Goal: Task Accomplishment & Management: Manage account settings

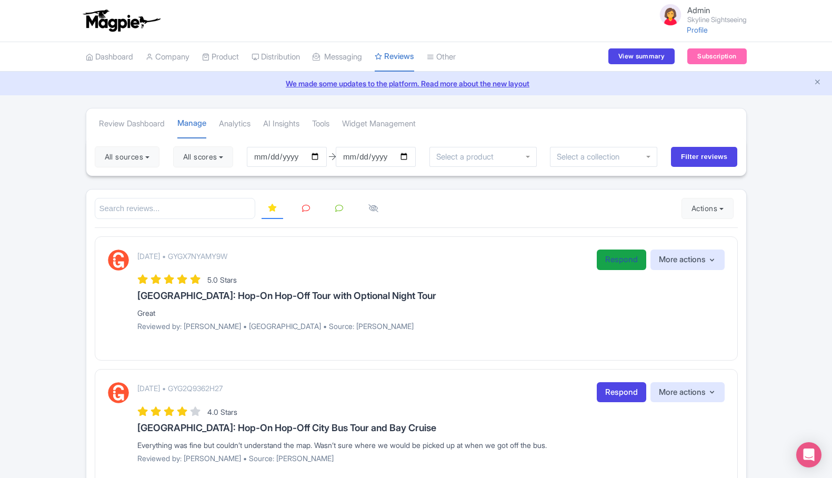
click at [615, 252] on link "Respond" at bounding box center [621, 260] width 49 height 21
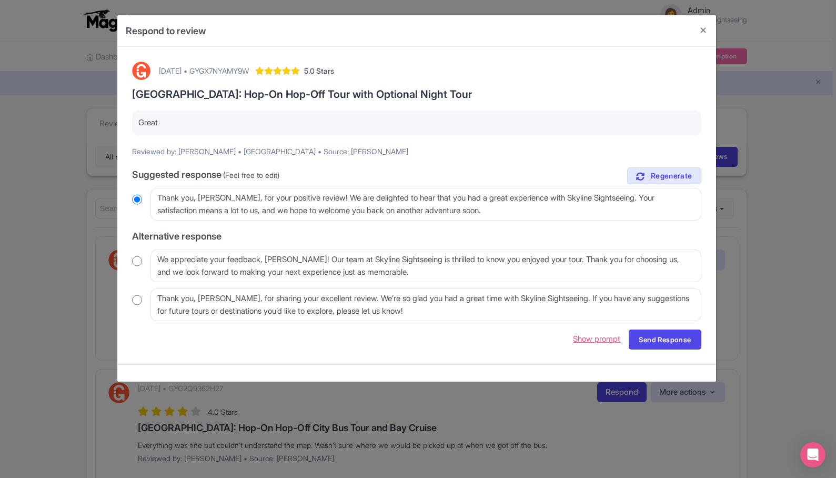
click at [592, 339] on link "Show prompt" at bounding box center [596, 339] width 47 height 12
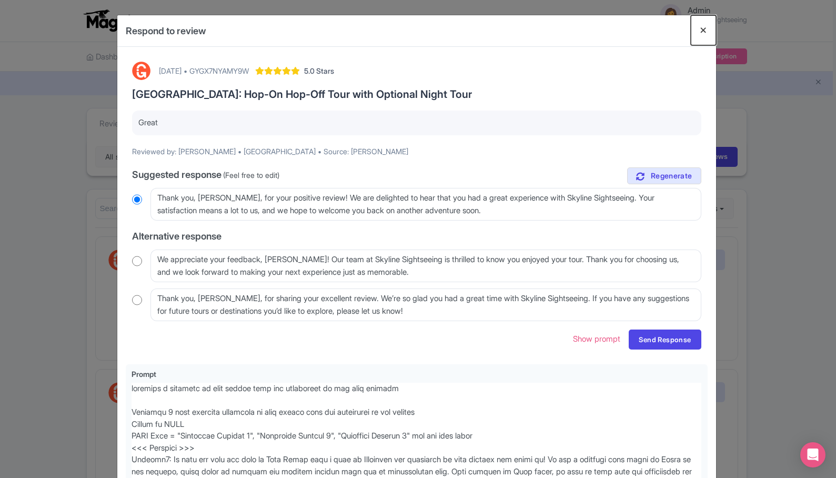
click at [701, 34] on button "Close" at bounding box center [703, 30] width 25 height 30
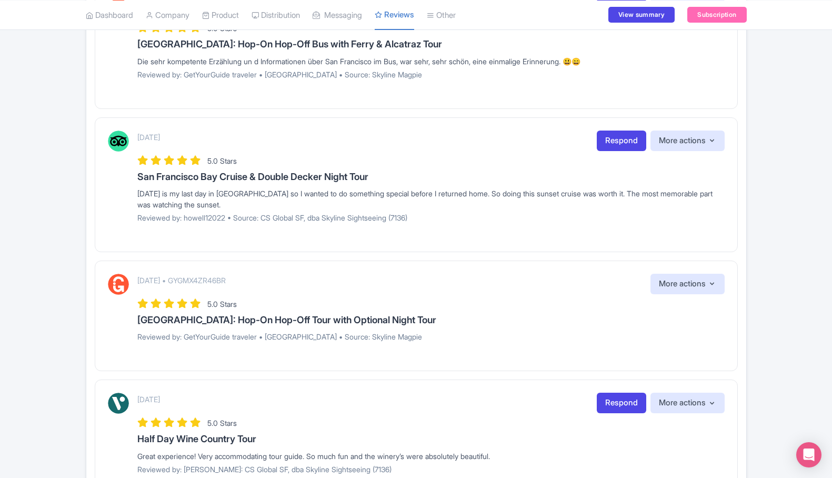
scroll to position [668, 0]
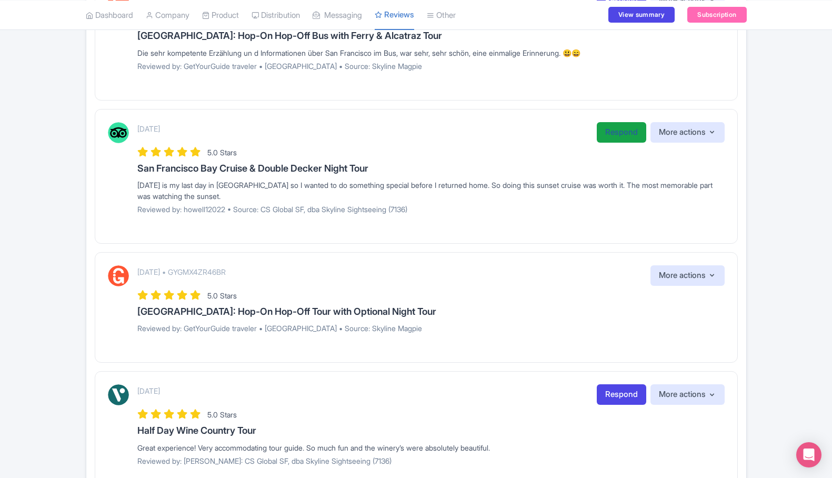
click at [615, 133] on link "Respond" at bounding box center [621, 132] width 49 height 21
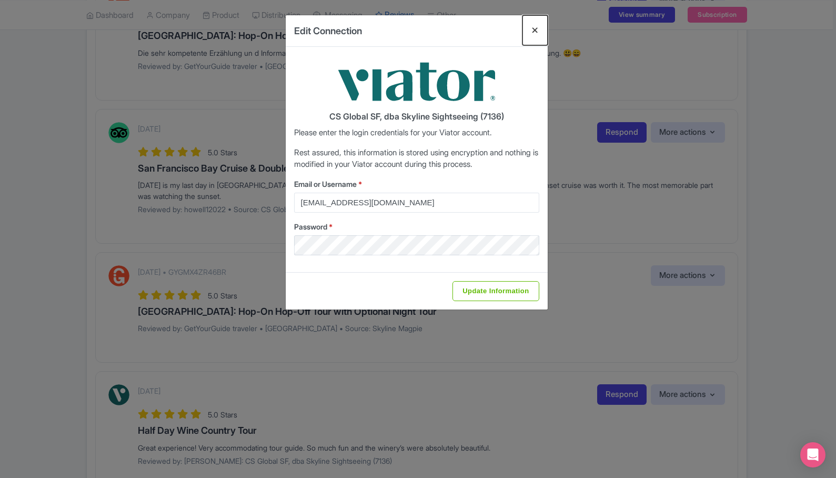
click at [533, 29] on button "Close" at bounding box center [535, 30] width 25 height 30
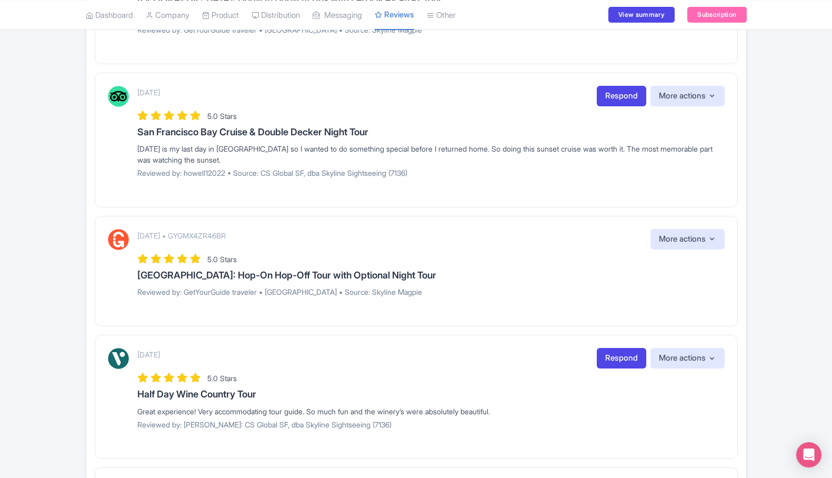
scroll to position [724, 0]
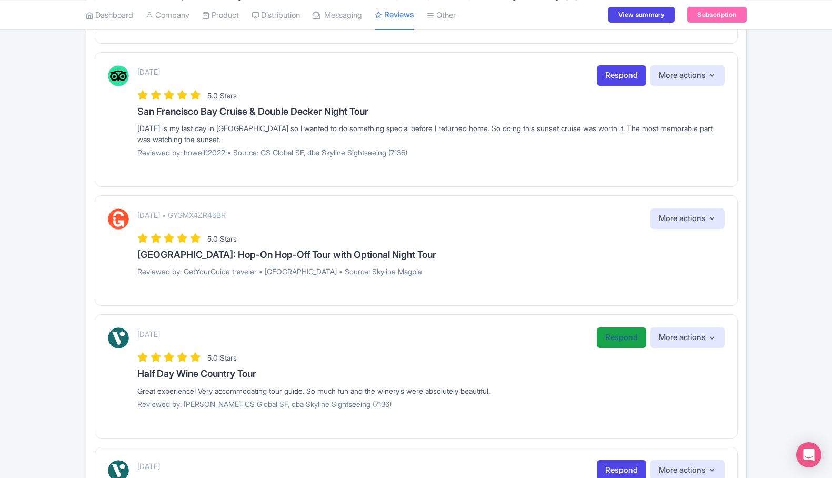
click at [610, 333] on link "Respond" at bounding box center [621, 337] width 49 height 21
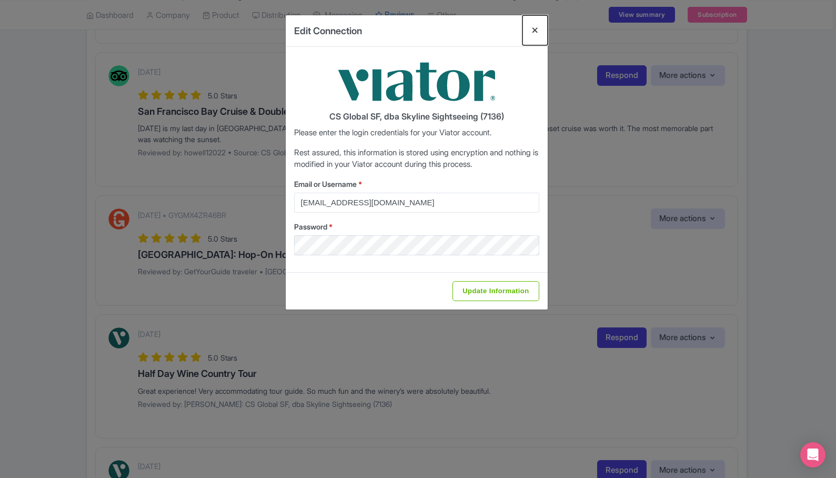
click at [535, 31] on button "Close" at bounding box center [535, 30] width 25 height 30
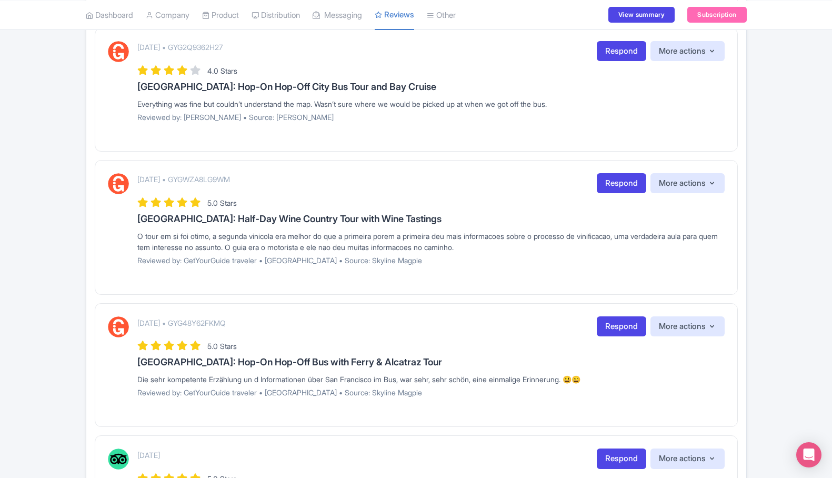
scroll to position [332, 0]
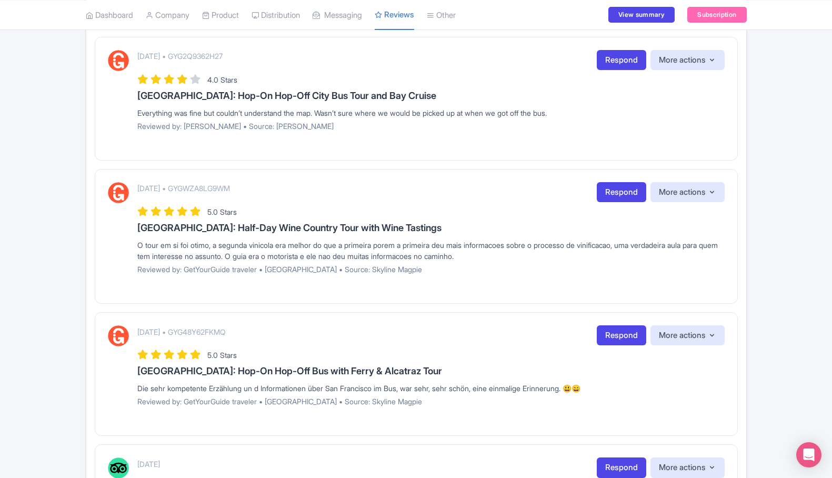
click at [614, 70] on div "September 29, 2025 • GYG2Q9362H27 Respond More actions Hide from this page Hide…" at bounding box center [430, 94] width 587 height 89
click at [614, 59] on link "Respond" at bounding box center [621, 60] width 49 height 21
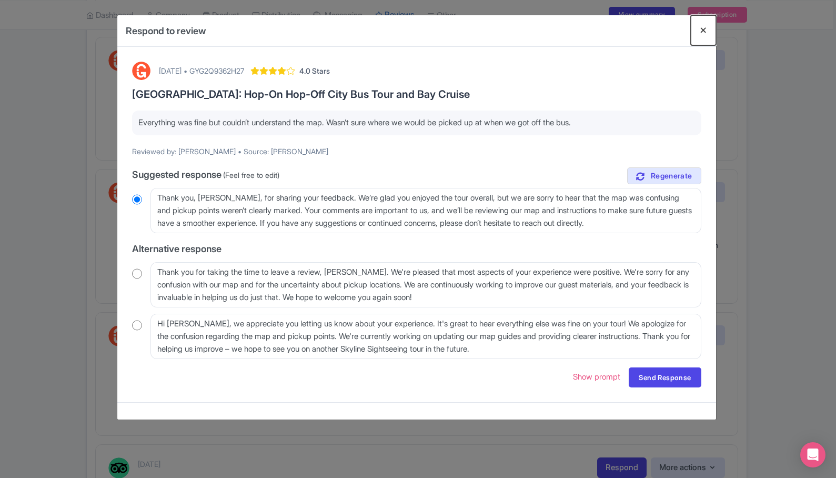
click at [706, 34] on button "Close" at bounding box center [703, 30] width 25 height 30
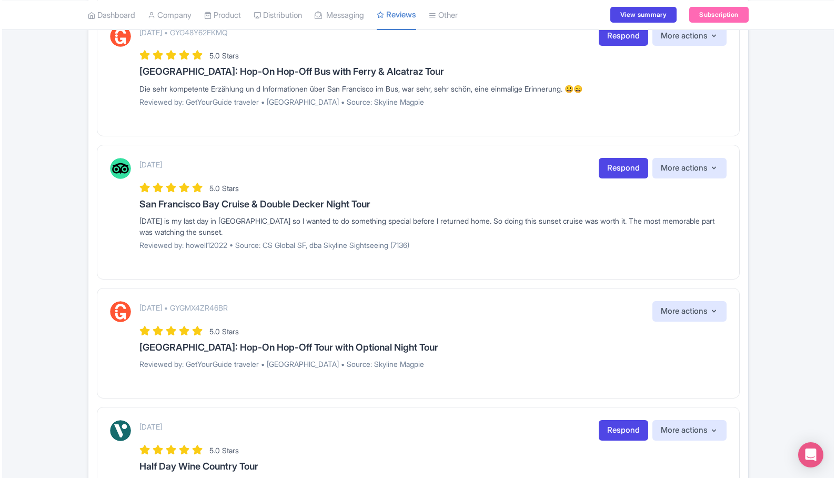
scroll to position [594, 0]
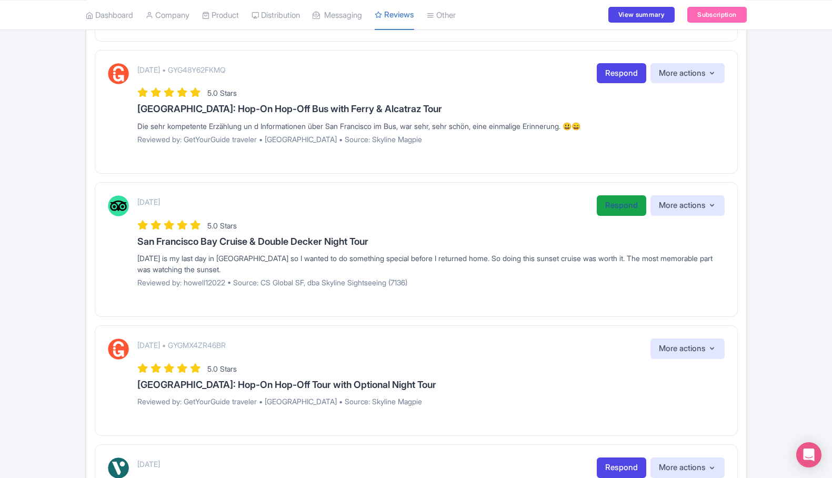
click at [616, 206] on link "Respond" at bounding box center [621, 205] width 49 height 21
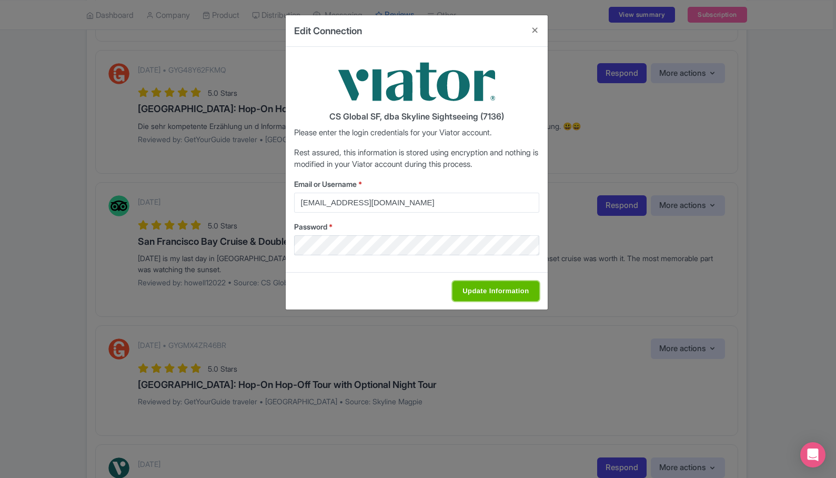
click at [520, 290] on input "Update Information" at bounding box center [496, 291] width 86 height 20
type input "Saving..."
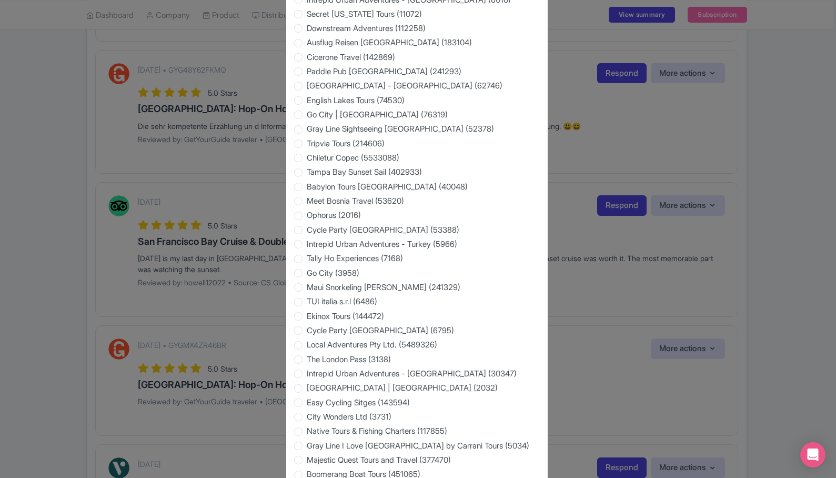
scroll to position [1662, 0]
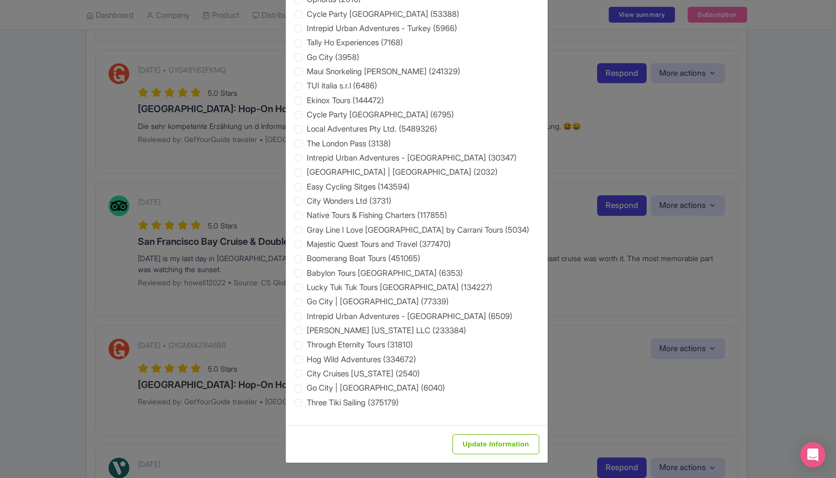
click at [518, 455] on div "Update Information" at bounding box center [417, 443] width 262 height 37
click at [518, 444] on input "Update Information" at bounding box center [496, 444] width 86 height 20
type input "Saving..."
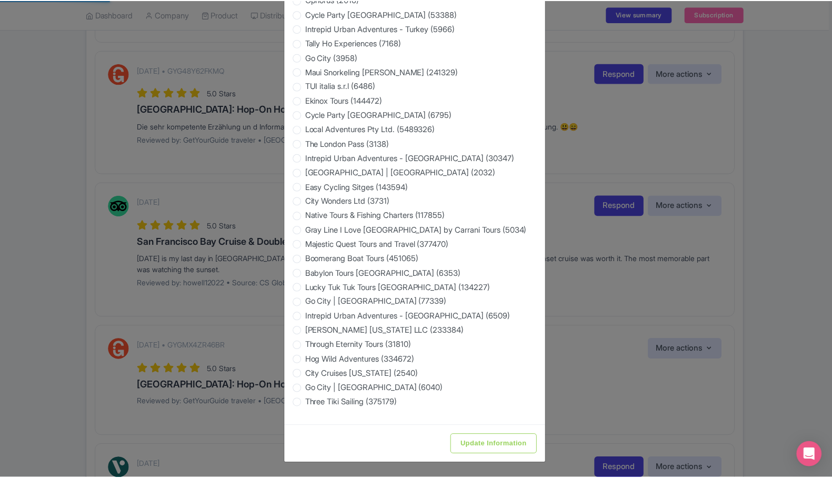
scroll to position [0, 0]
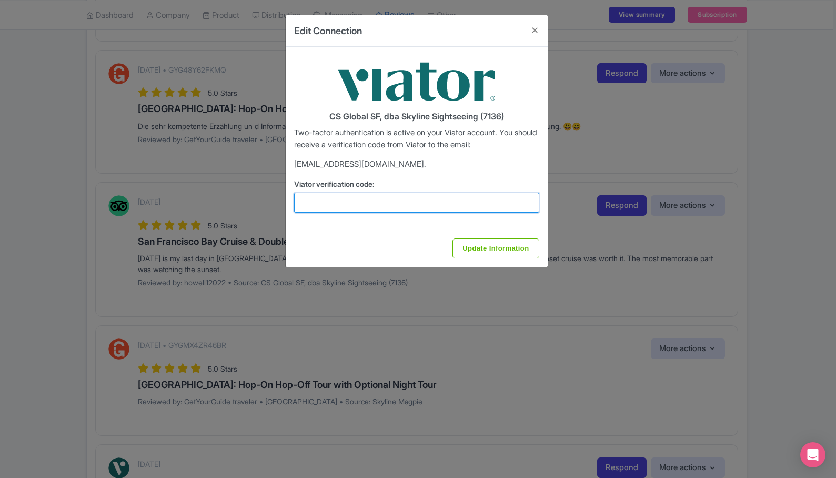
click at [399, 197] on input "Viator verification code:" at bounding box center [416, 203] width 245 height 20
paste input "244728"
type input "244728"
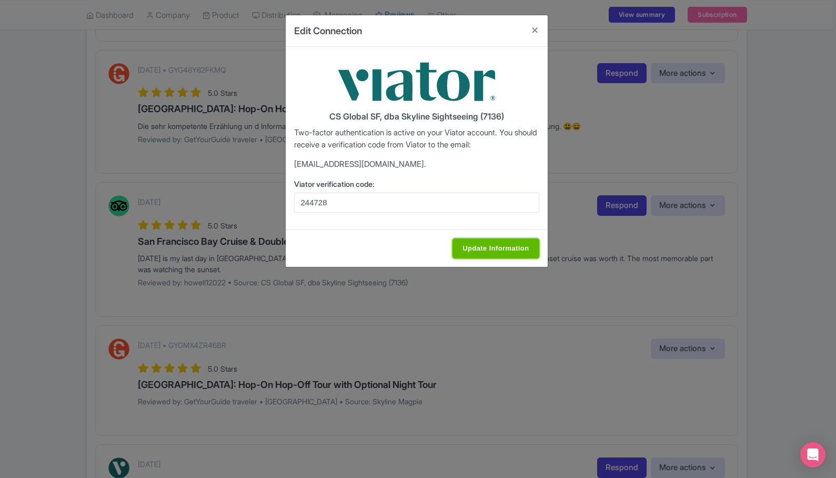
click at [482, 244] on input "Update Information" at bounding box center [496, 248] width 86 height 20
type input "Update Information"
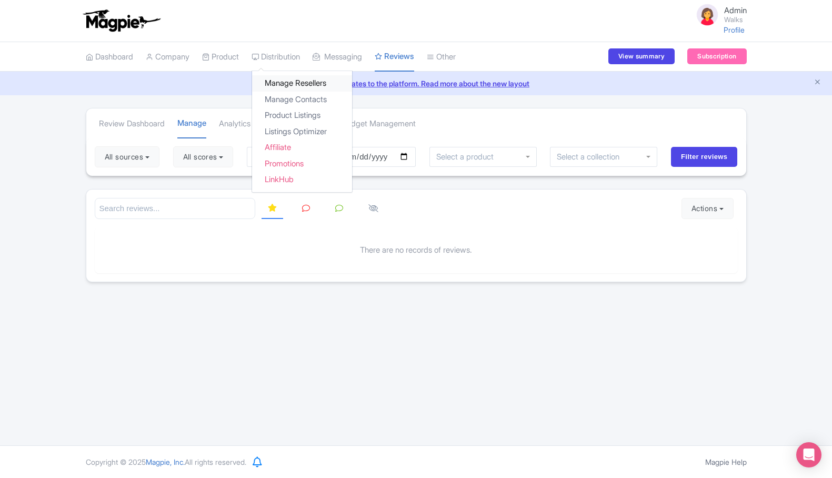
click at [293, 78] on link "Manage Resellers" at bounding box center [302, 83] width 100 height 16
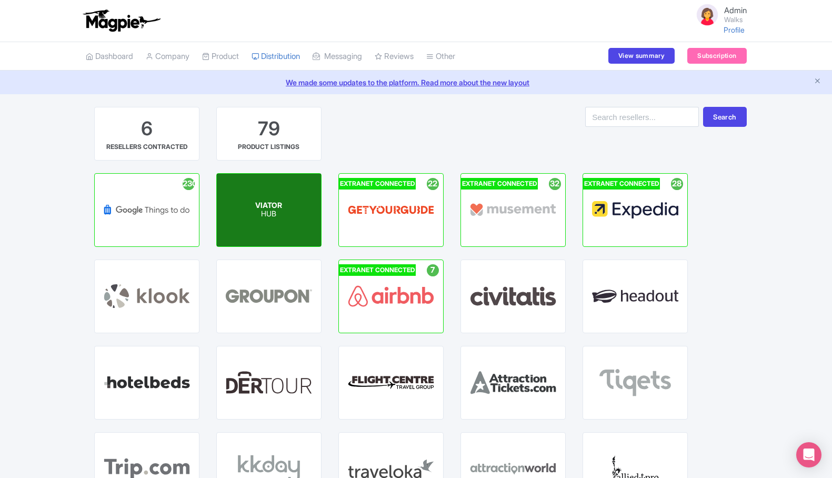
click at [284, 194] on div "VIATOR HUB" at bounding box center [269, 210] width 104 height 73
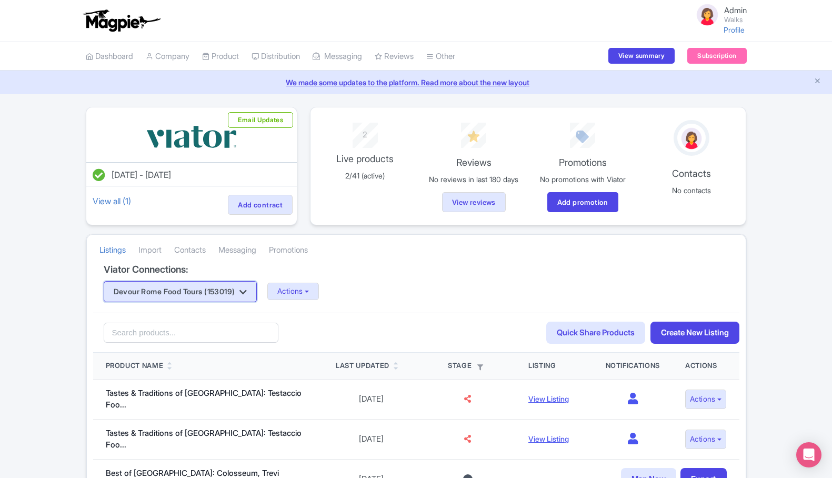
click at [247, 290] on icon "button" at bounding box center [243, 292] width 7 height 8
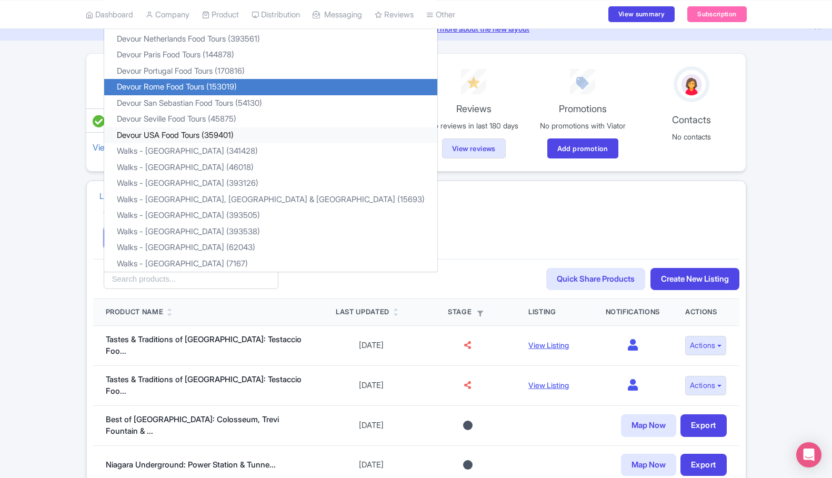
scroll to position [54, 0]
click at [396, 220] on div "Viator Connections: Devour Rome Food Tours (153019) Devour Barcelona Food Tours…" at bounding box center [416, 234] width 646 height 48
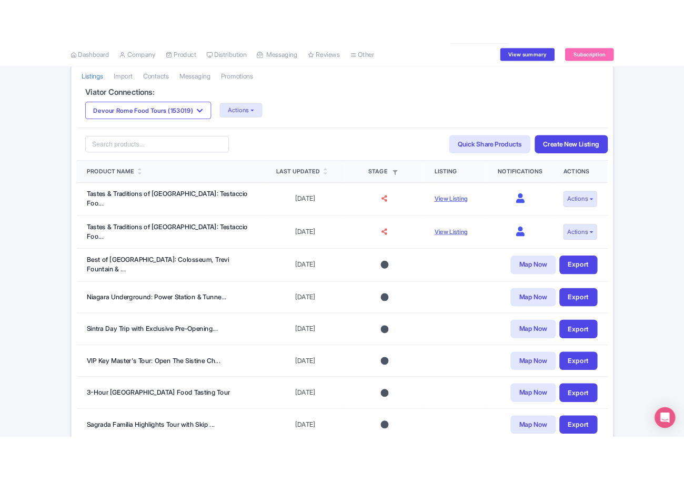
scroll to position [212, 0]
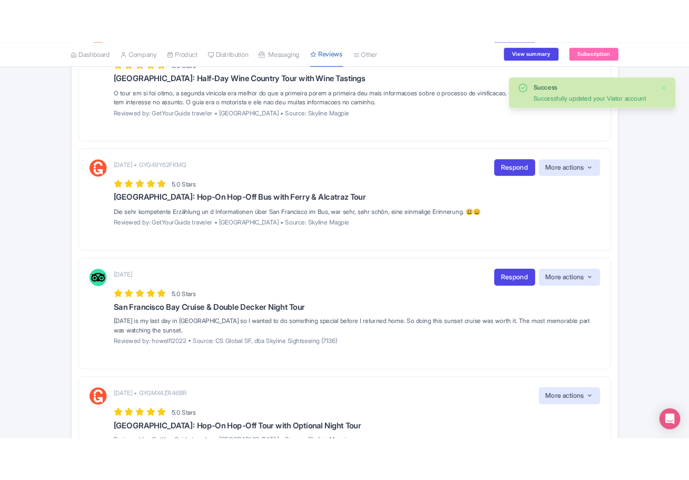
scroll to position [560, 0]
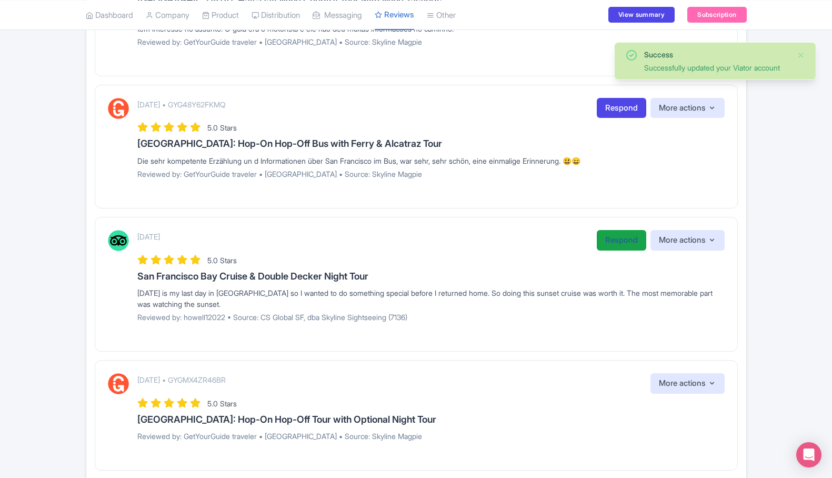
click at [609, 238] on link "Respond" at bounding box center [621, 240] width 49 height 21
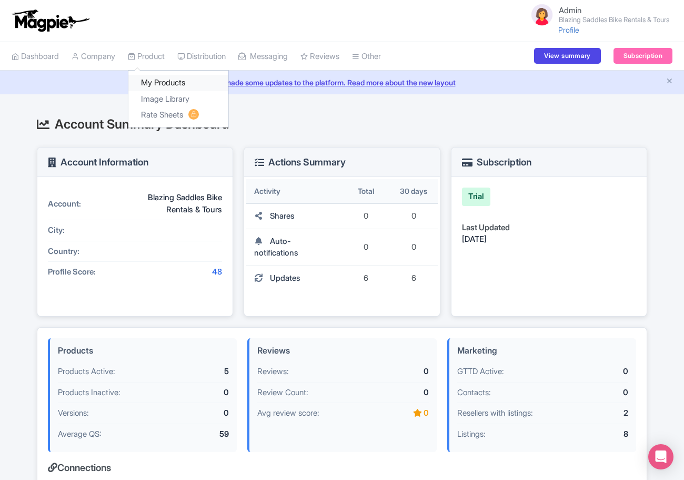
click at [166, 78] on link "My Products" at bounding box center [178, 83] width 100 height 16
